Goal: Task Accomplishment & Management: Manage account settings

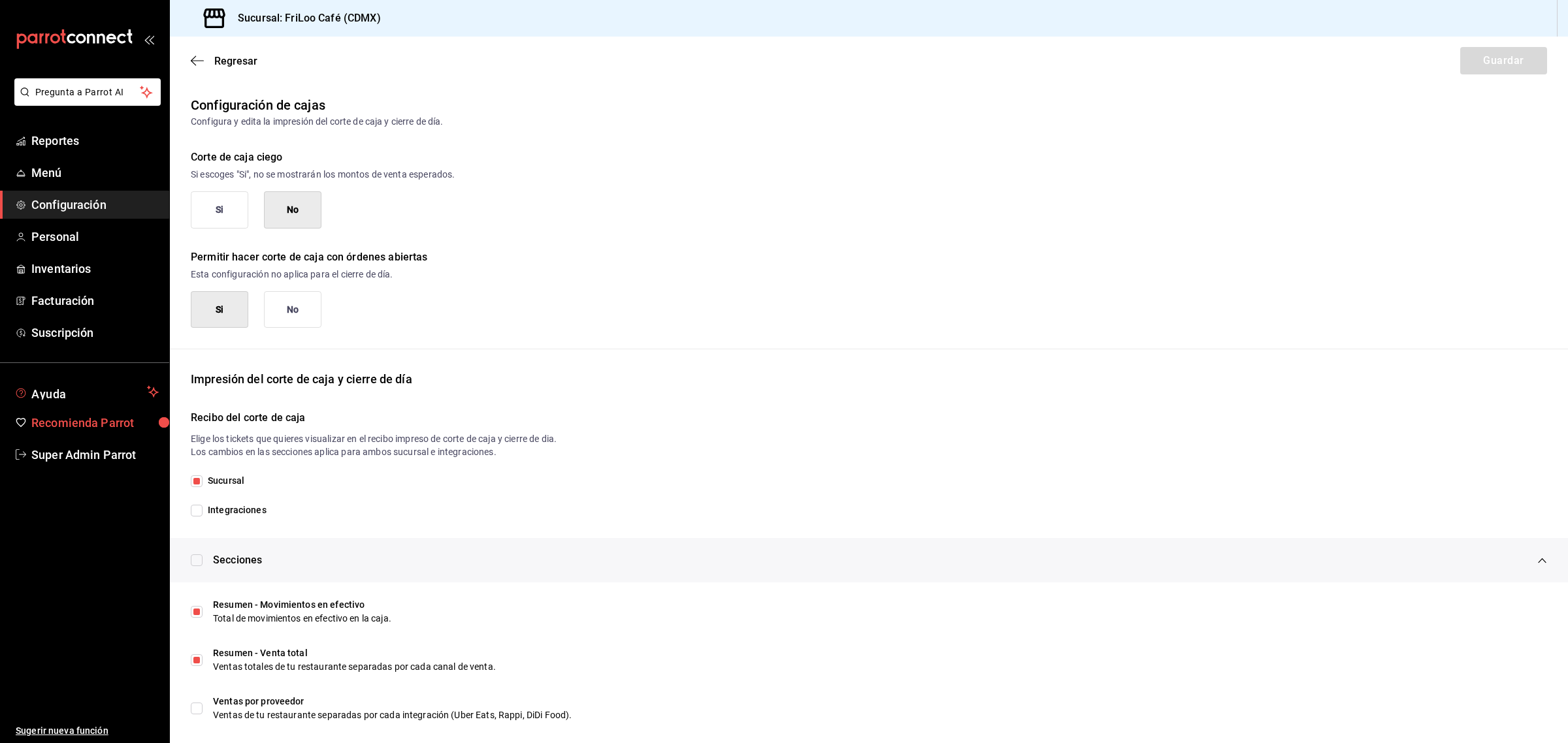
scroll to position [527, 0]
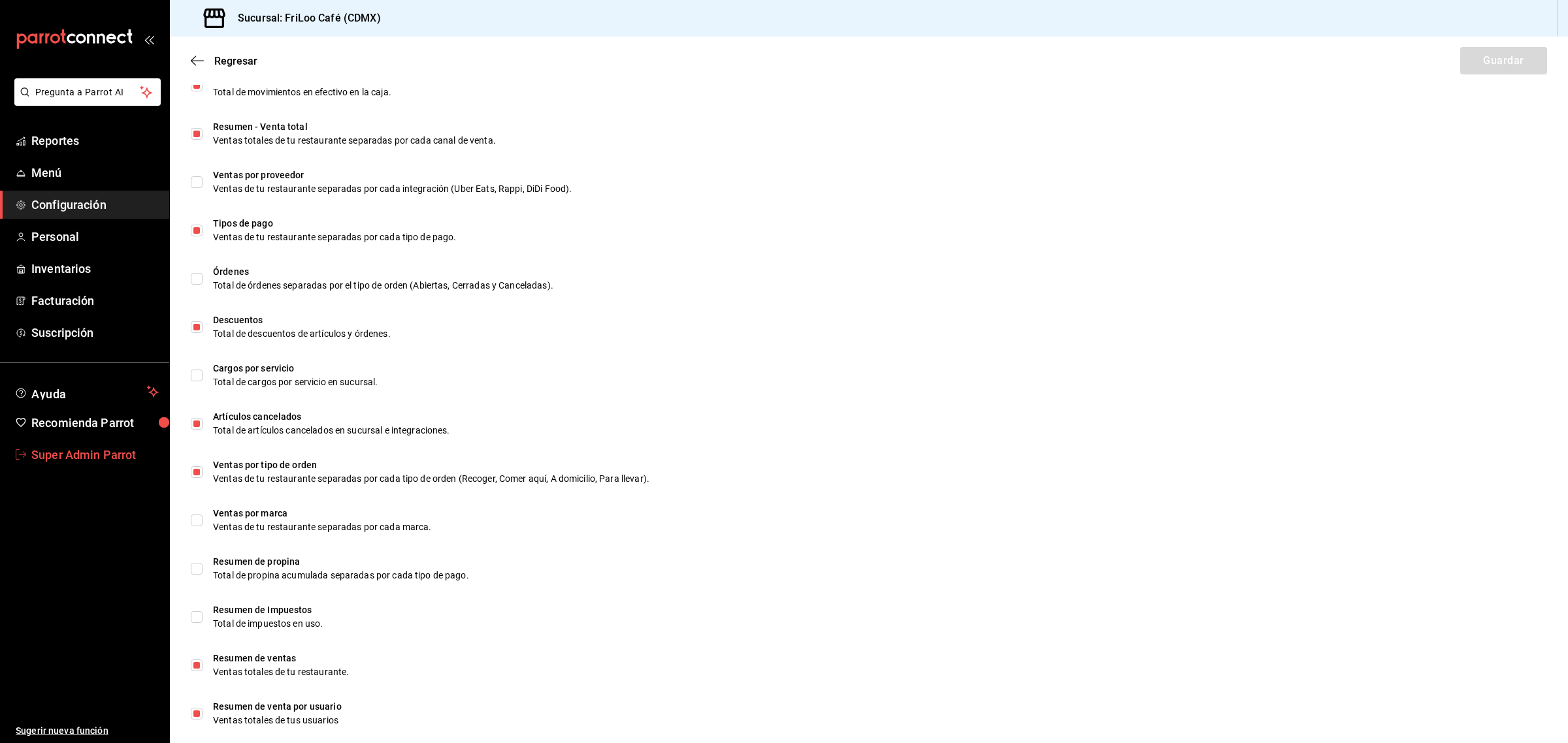
click at [77, 456] on span "Super Admin Parrot" at bounding box center [95, 454] width 128 height 18
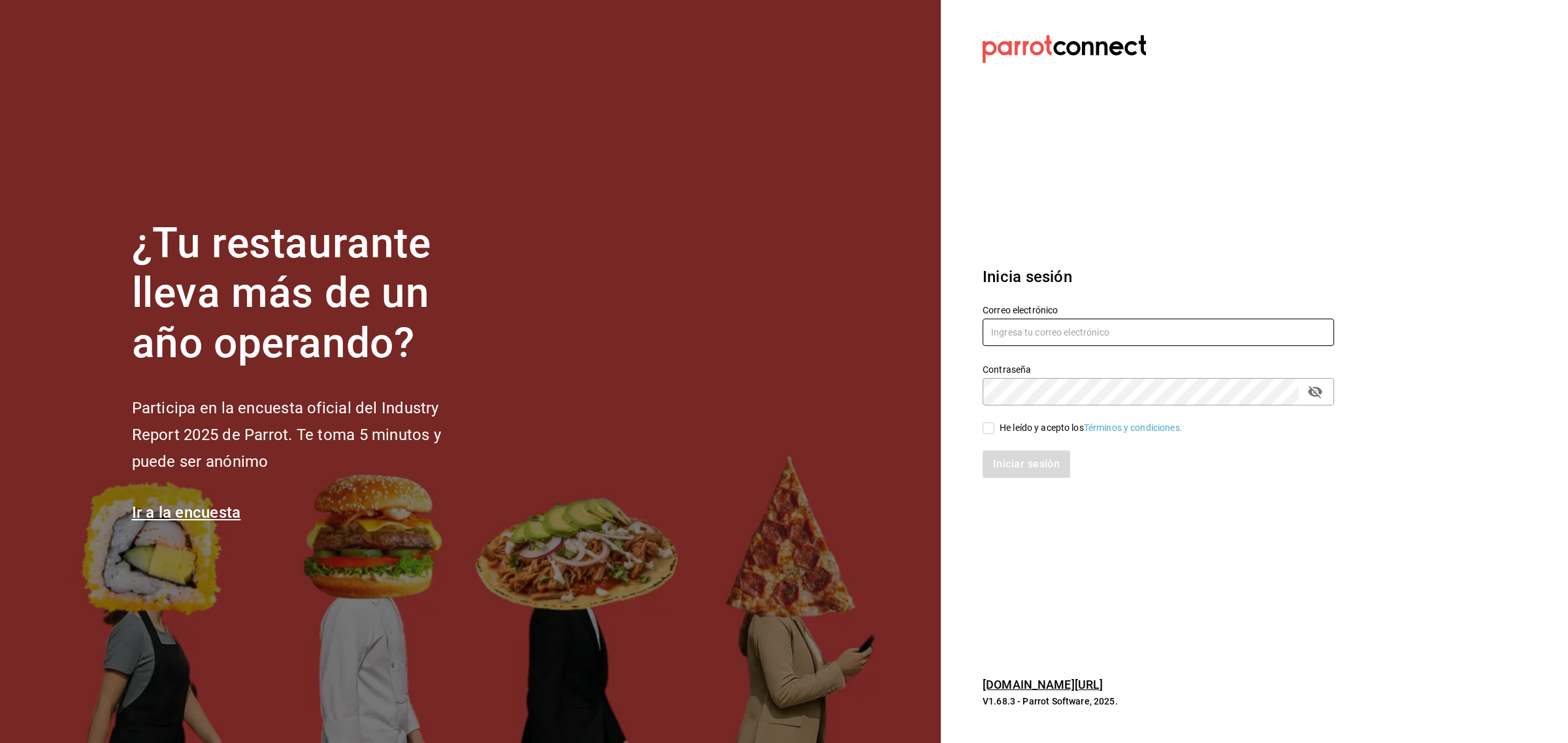
click at [1009, 337] on input "text" at bounding box center [1157, 332] width 351 height 27
paste input "taqueria@donros.com"
drag, startPoint x: 1010, startPoint y: 334, endPoint x: 1070, endPoint y: 409, distance: 96.0
click at [1070, 409] on div "Correo electrónico taqueria@donros.com Contraseña Contraseña He leído y acepto …" at bounding box center [1150, 383] width 367 height 190
type input "taqueria@donros.com"
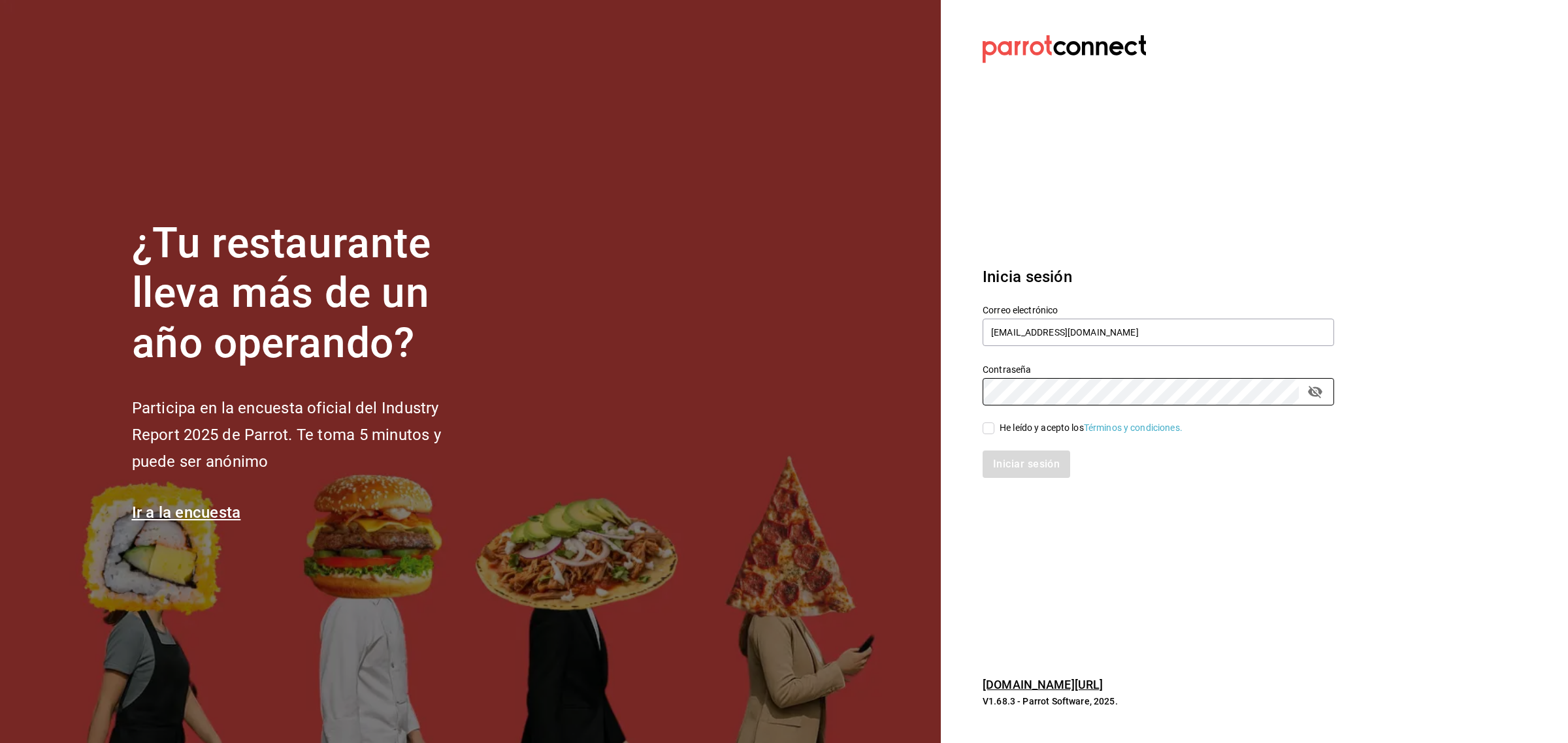
click at [990, 432] on input "He leído y acepto los Términos y condiciones." at bounding box center [988, 428] width 12 height 12
checkbox input "true"
click at [998, 458] on button "Iniciar sesión" at bounding box center [1026, 464] width 89 height 27
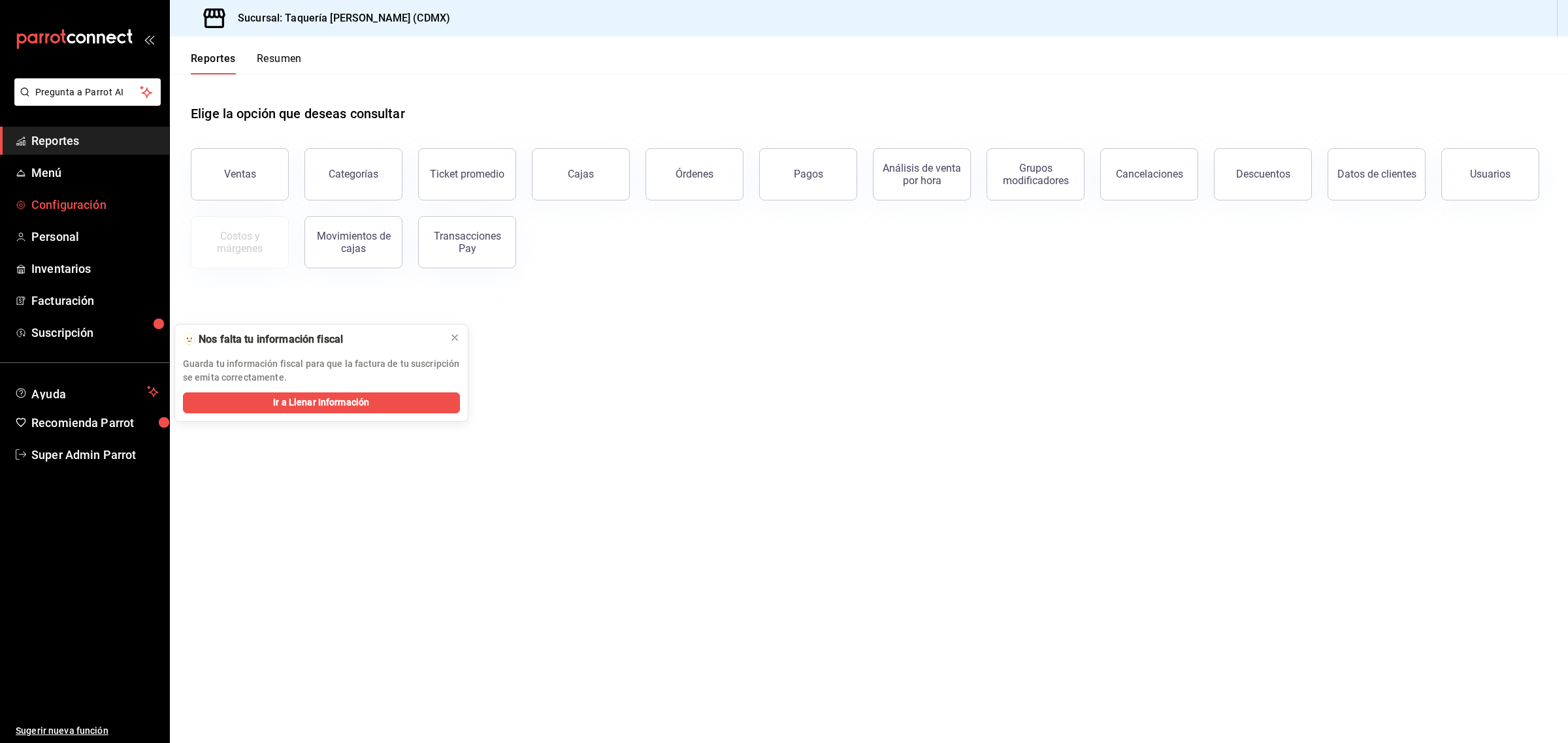
click at [82, 197] on span "Configuración" at bounding box center [95, 205] width 128 height 18
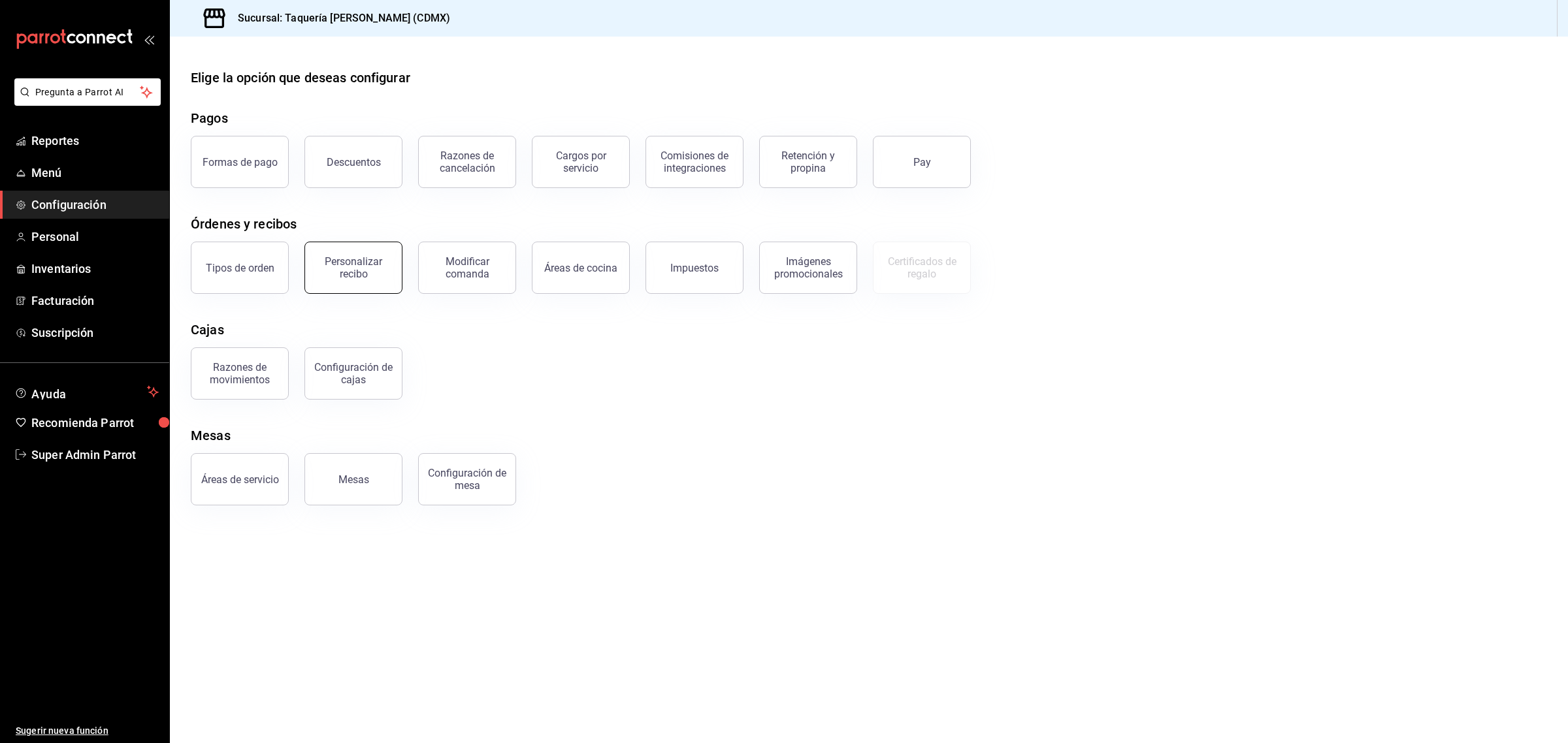
click at [365, 272] on div "Personalizar recibo" at bounding box center [353, 267] width 81 height 24
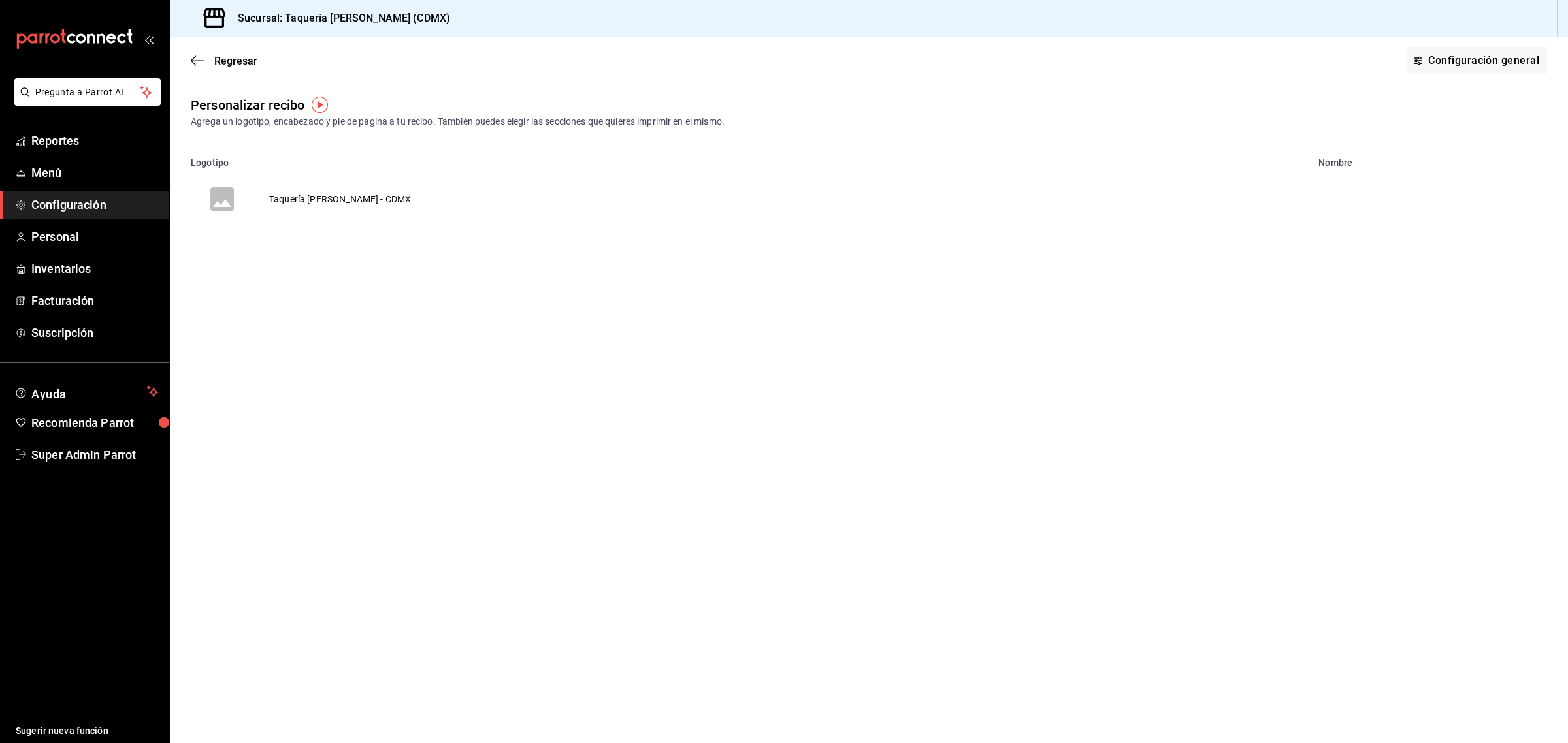
click at [312, 201] on td "Taquería [PERSON_NAME] - CDMX" at bounding box center [340, 199] width 174 height 62
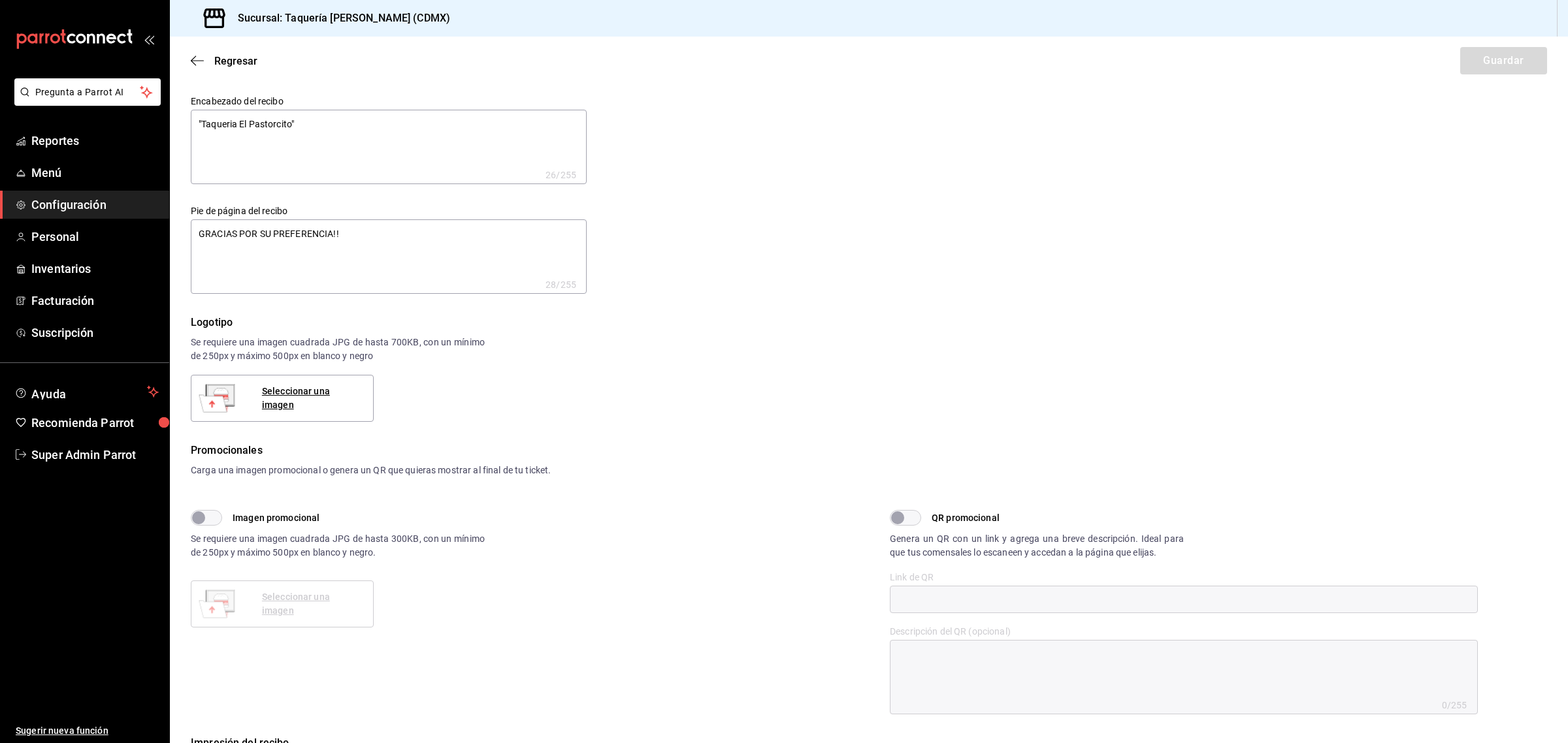
type textarea "x"
click at [216, 63] on span "Regresar" at bounding box center [236, 60] width 43 height 13
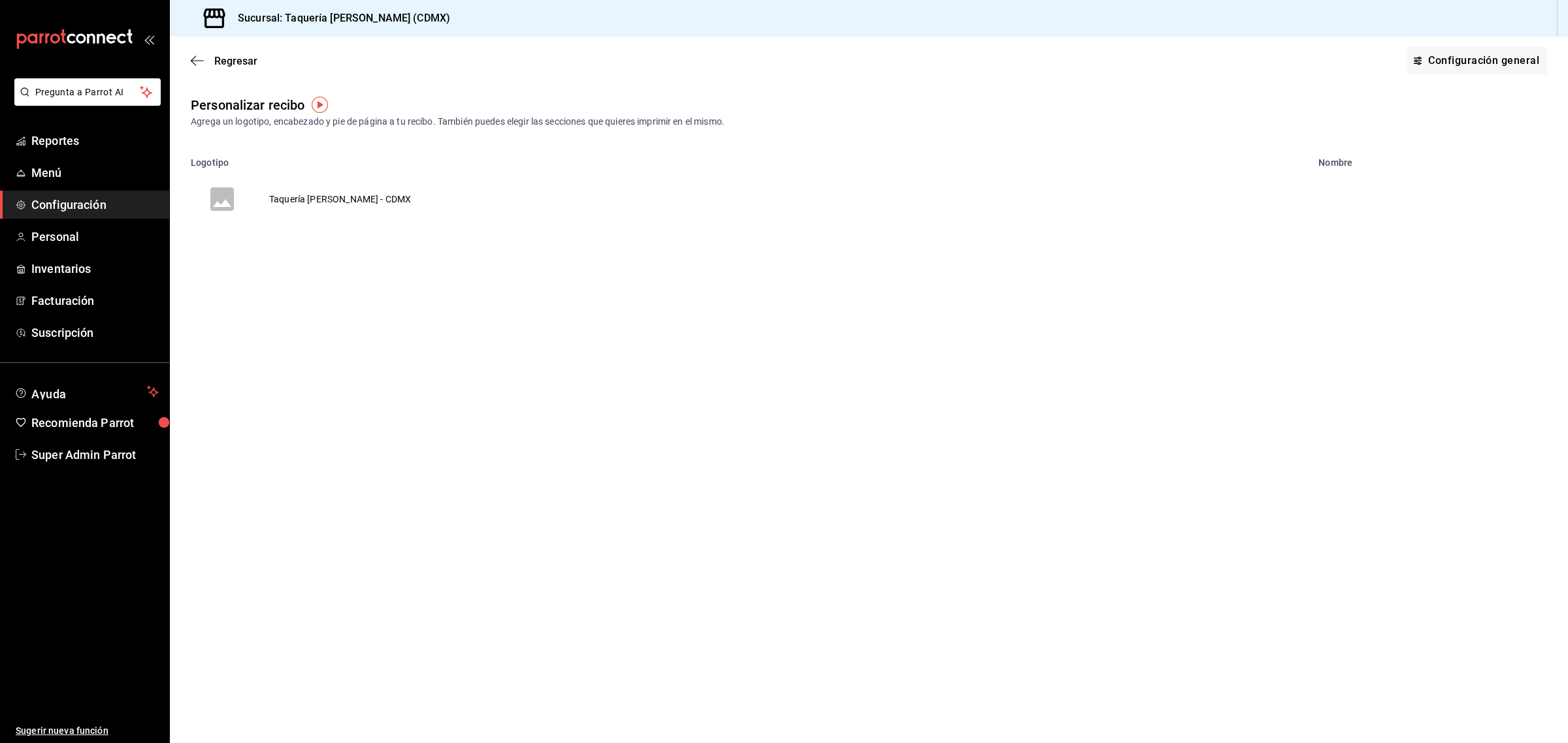
click at [213, 203] on icon "voidReasonsTable" at bounding box center [222, 199] width 23 height 23
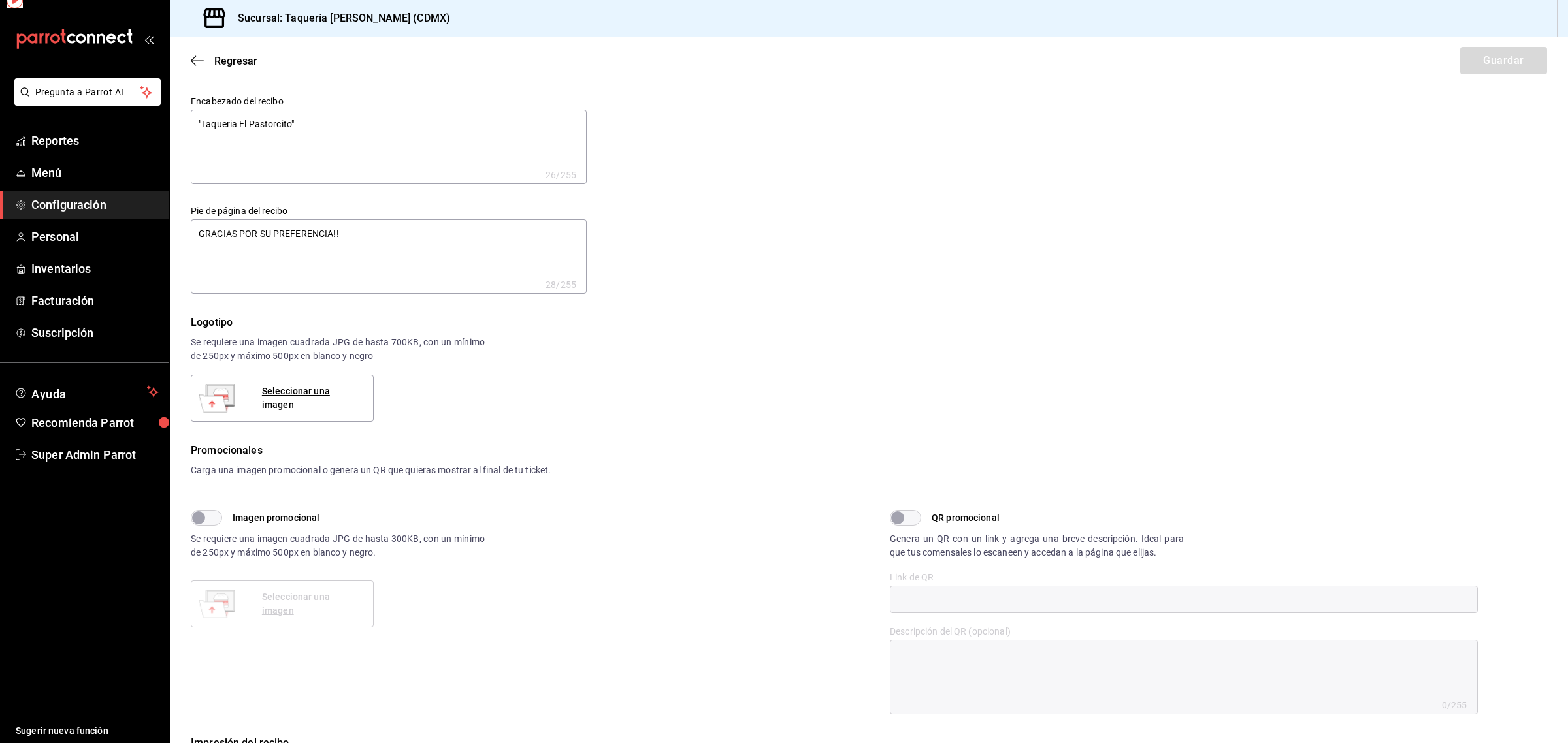
type textarea "x"
click at [233, 58] on span "Regresar" at bounding box center [236, 60] width 43 height 13
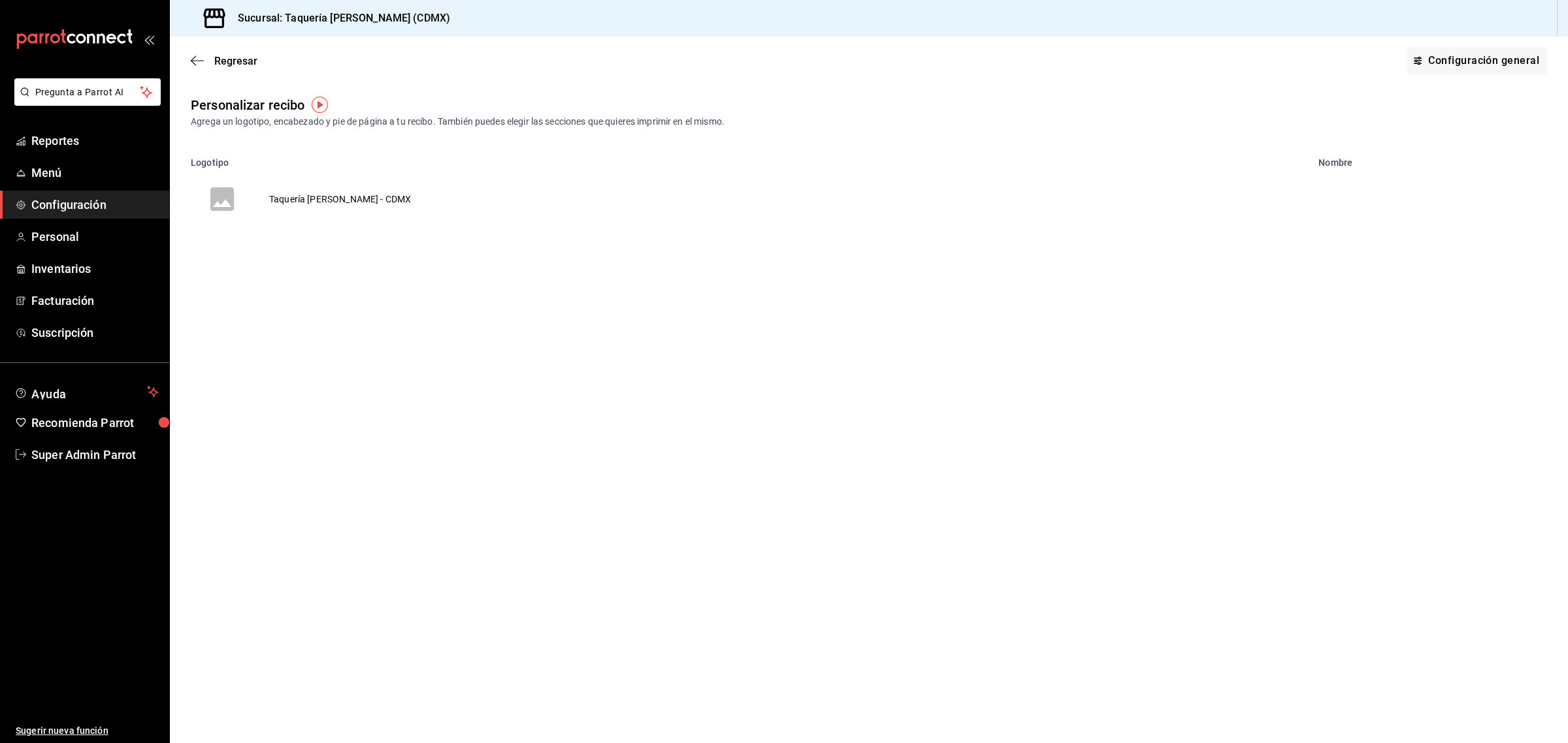
click at [233, 58] on span "Regresar" at bounding box center [236, 60] width 43 height 13
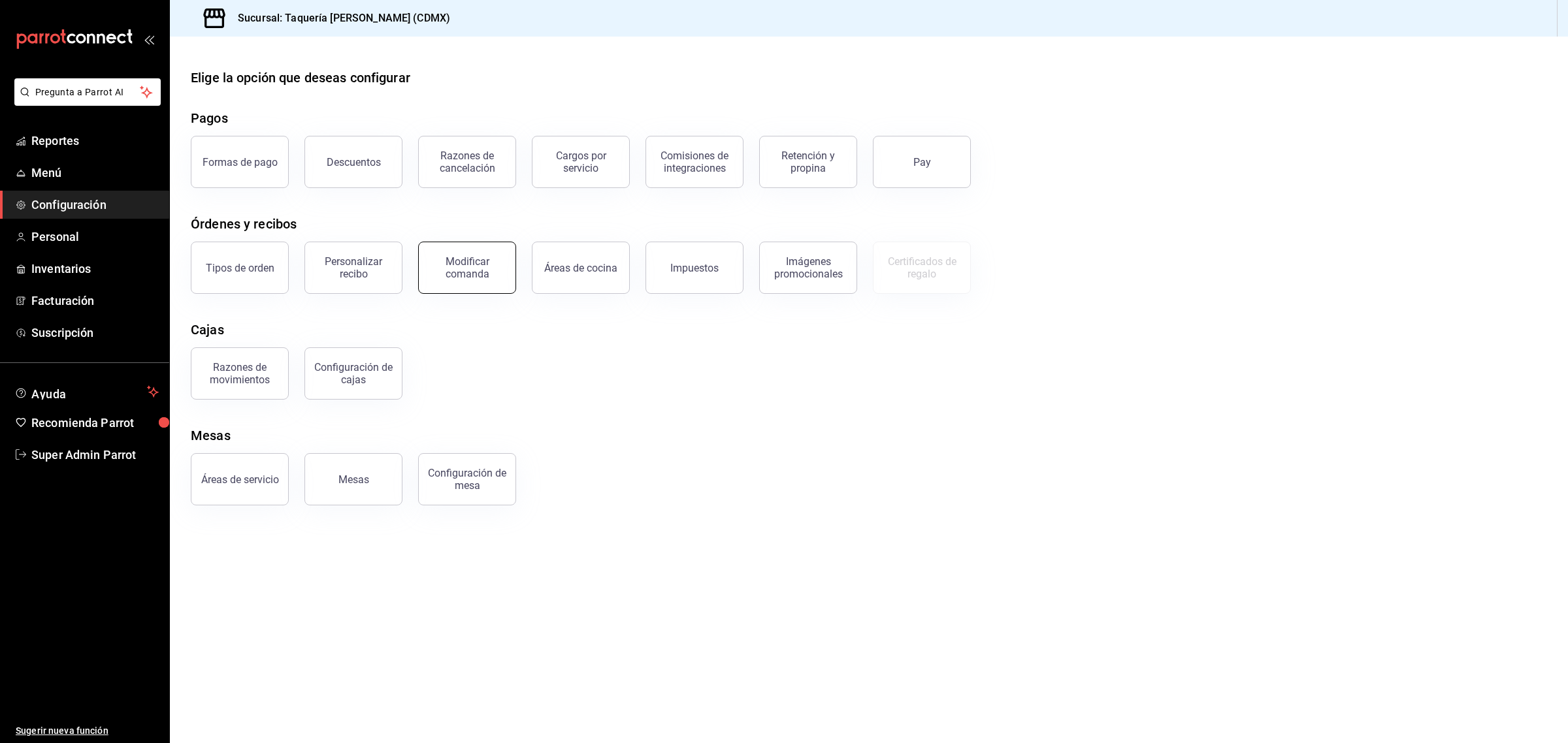
click at [471, 285] on button "Modificar comanda" at bounding box center [467, 268] width 98 height 53
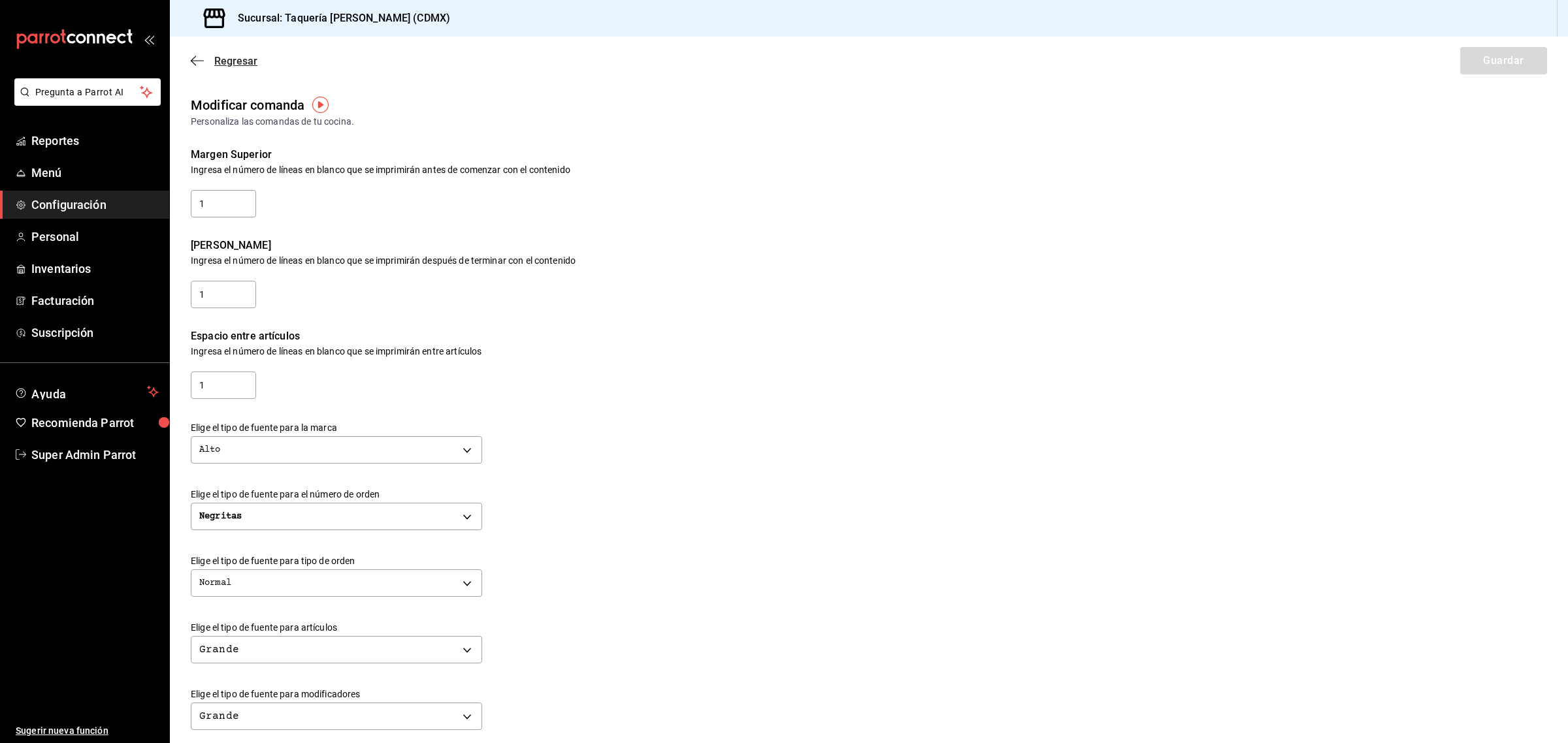
click at [199, 55] on span "Regresar" at bounding box center [224, 60] width 66 height 13
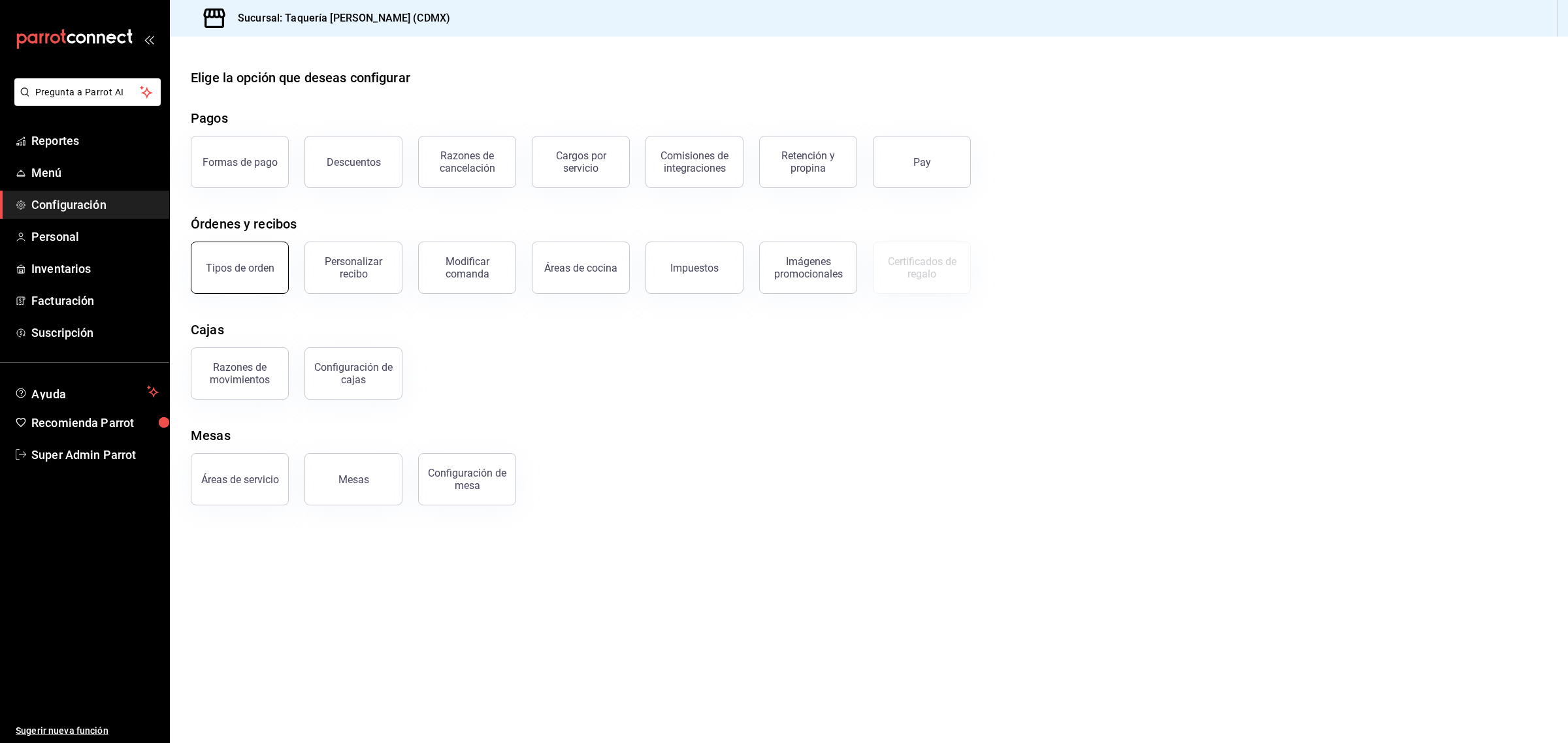
click at [215, 256] on button "Tipos de orden" at bounding box center [240, 268] width 98 height 53
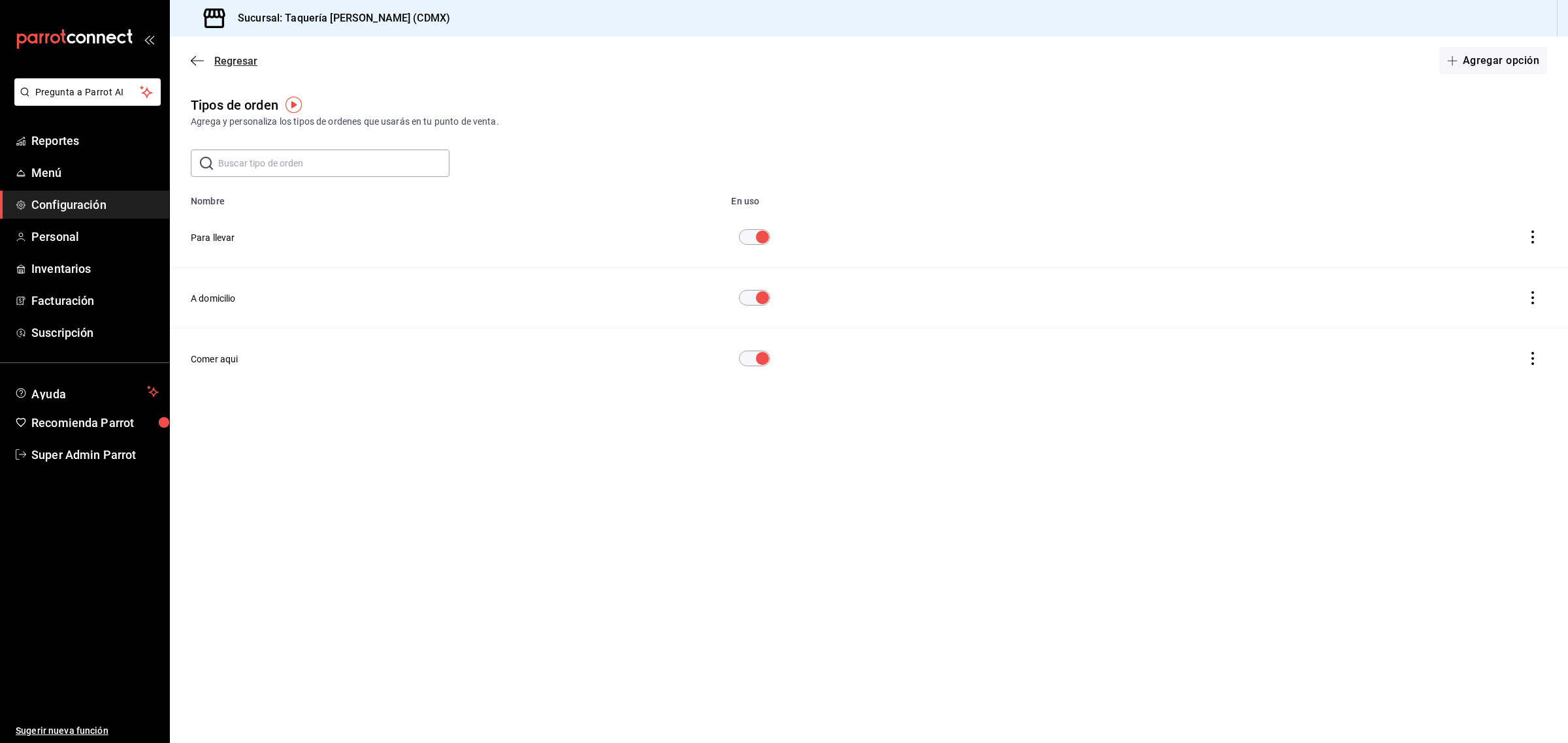
click at [219, 62] on span "Regresar" at bounding box center [236, 60] width 43 height 13
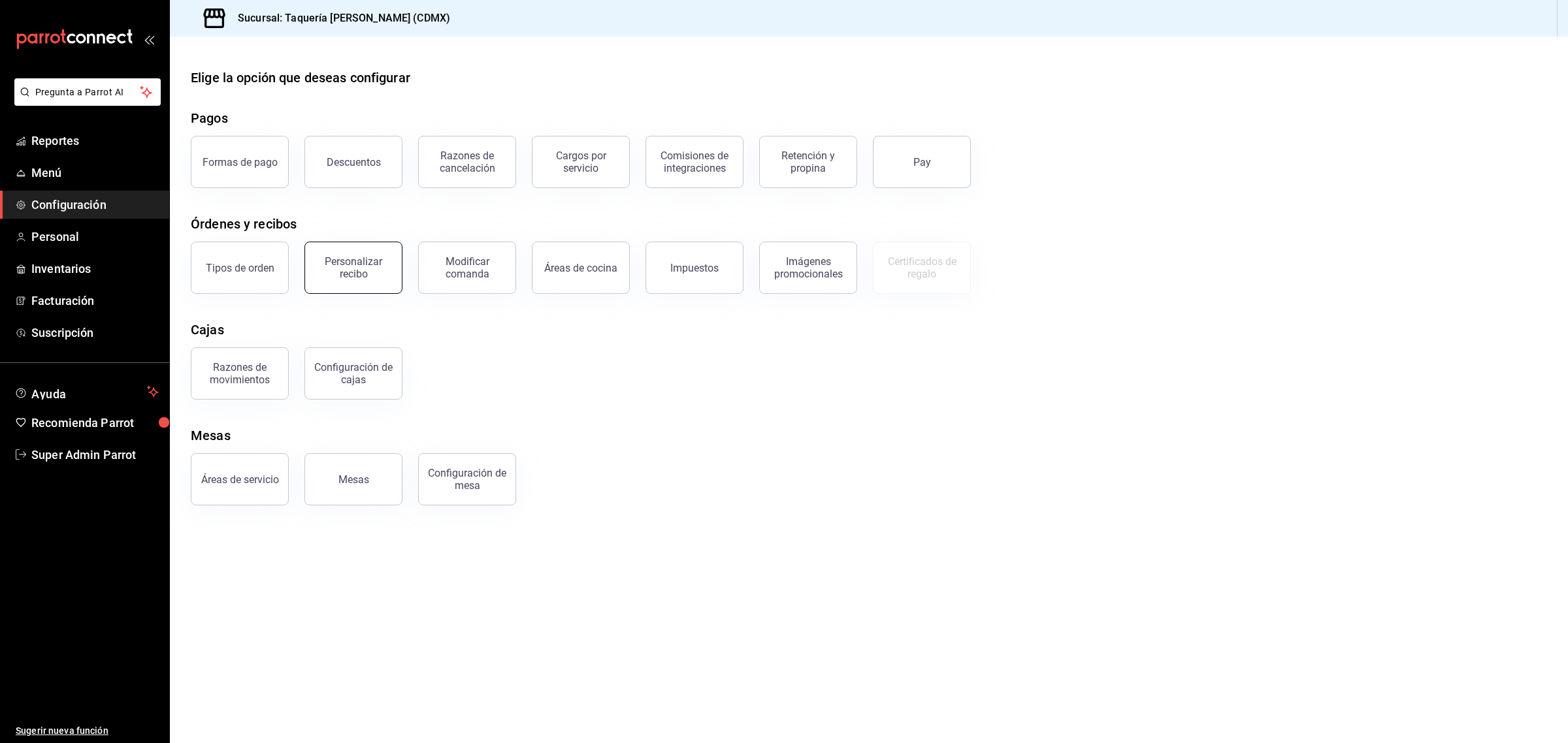
click at [337, 272] on div "Personalizar recibo" at bounding box center [353, 267] width 81 height 24
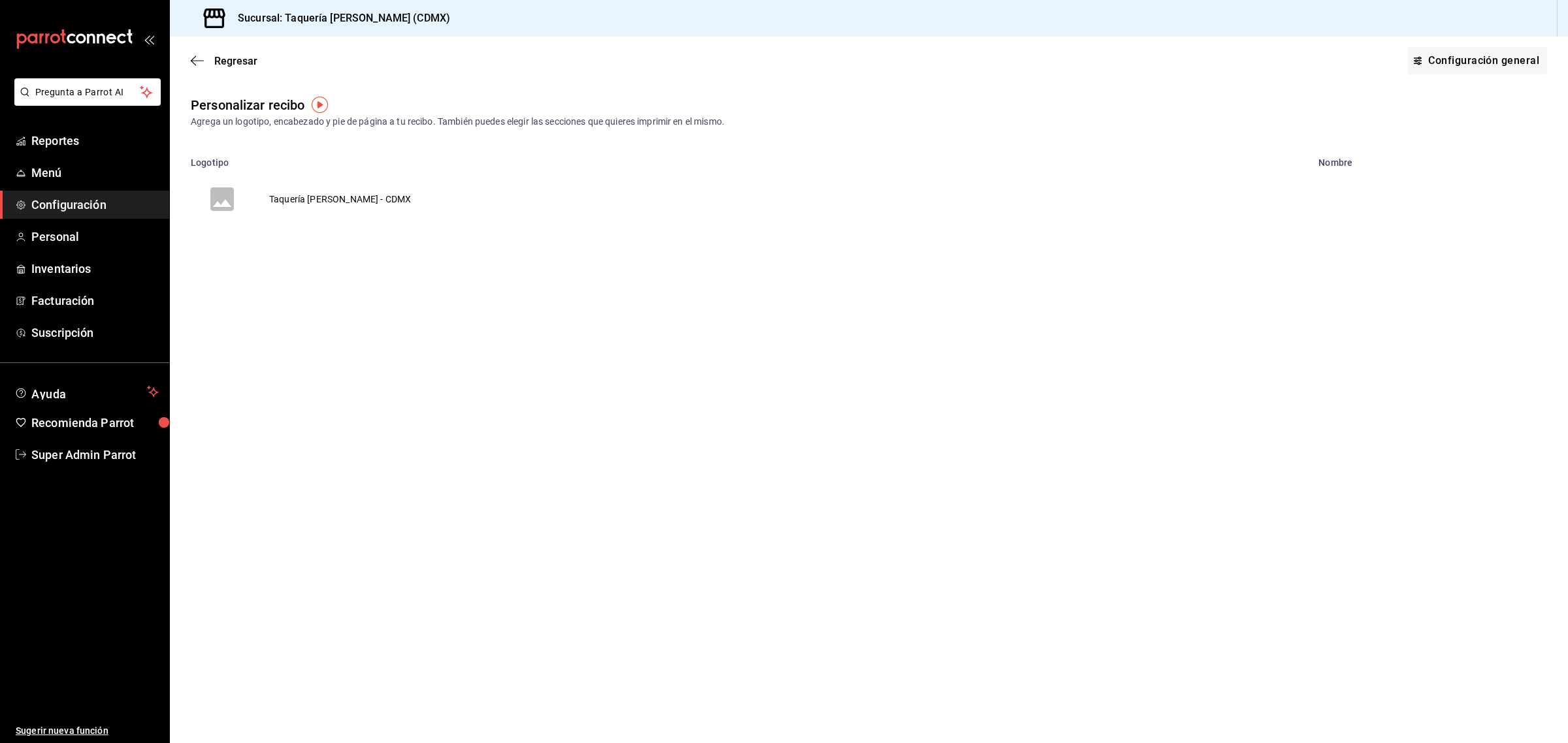
click at [357, 191] on td "Taquería [PERSON_NAME] - CDMX" at bounding box center [340, 199] width 174 height 62
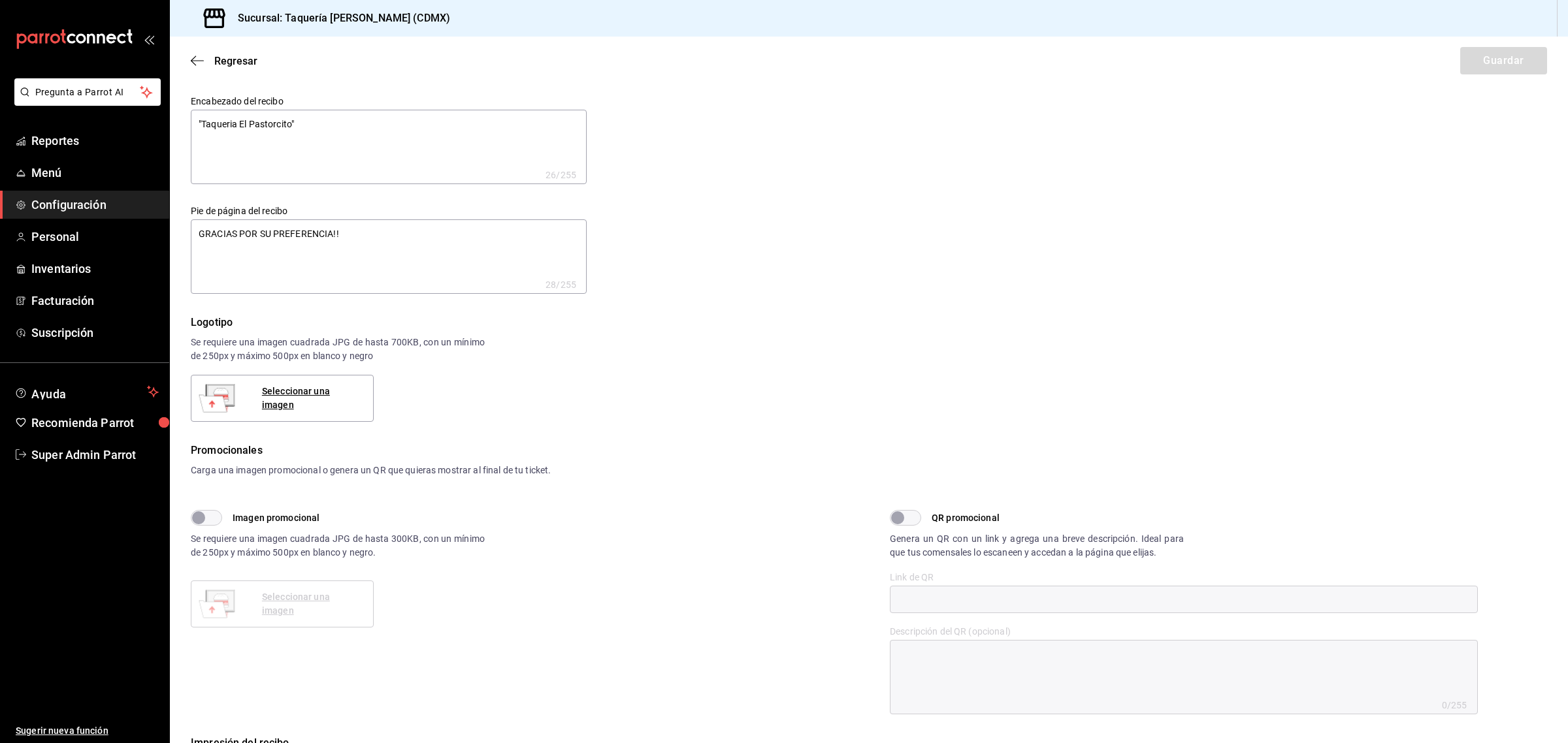
type textarea "x"
